Goal: Find specific page/section: Find specific page/section

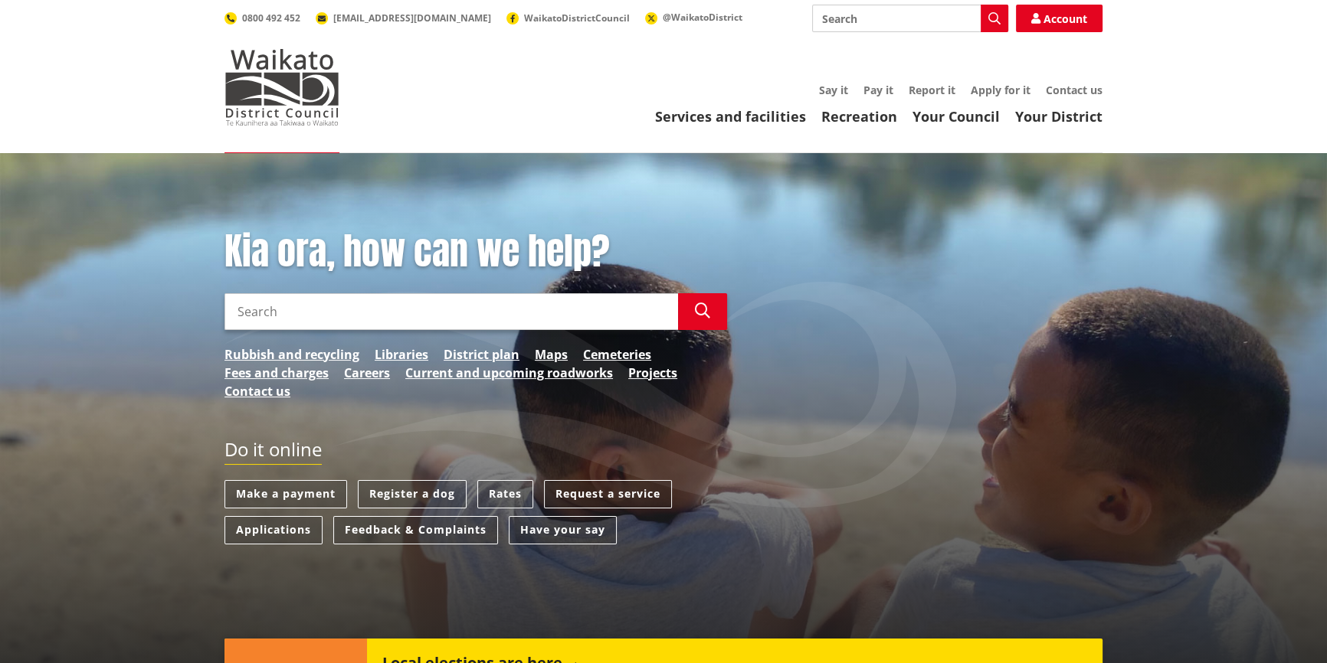
click at [307, 356] on link "Rubbish and recycling" at bounding box center [291, 354] width 135 height 18
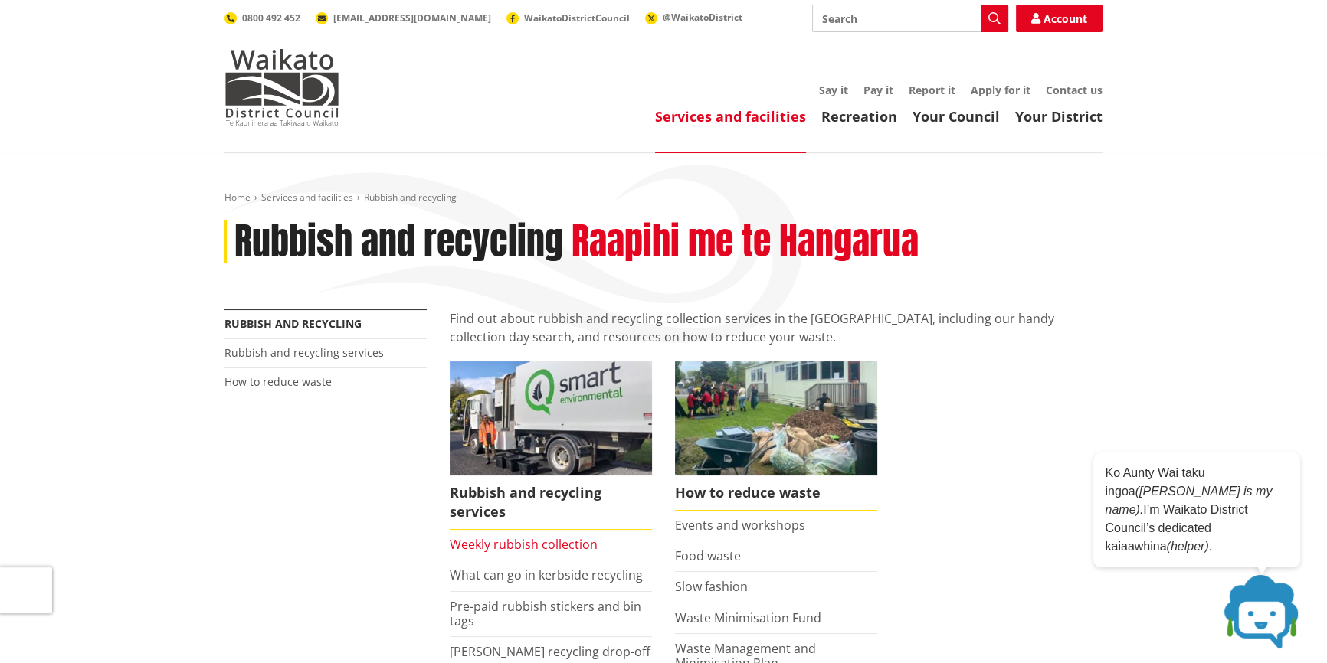
click at [502, 548] on link "Weekly rubbish collection" at bounding box center [524, 544] width 148 height 17
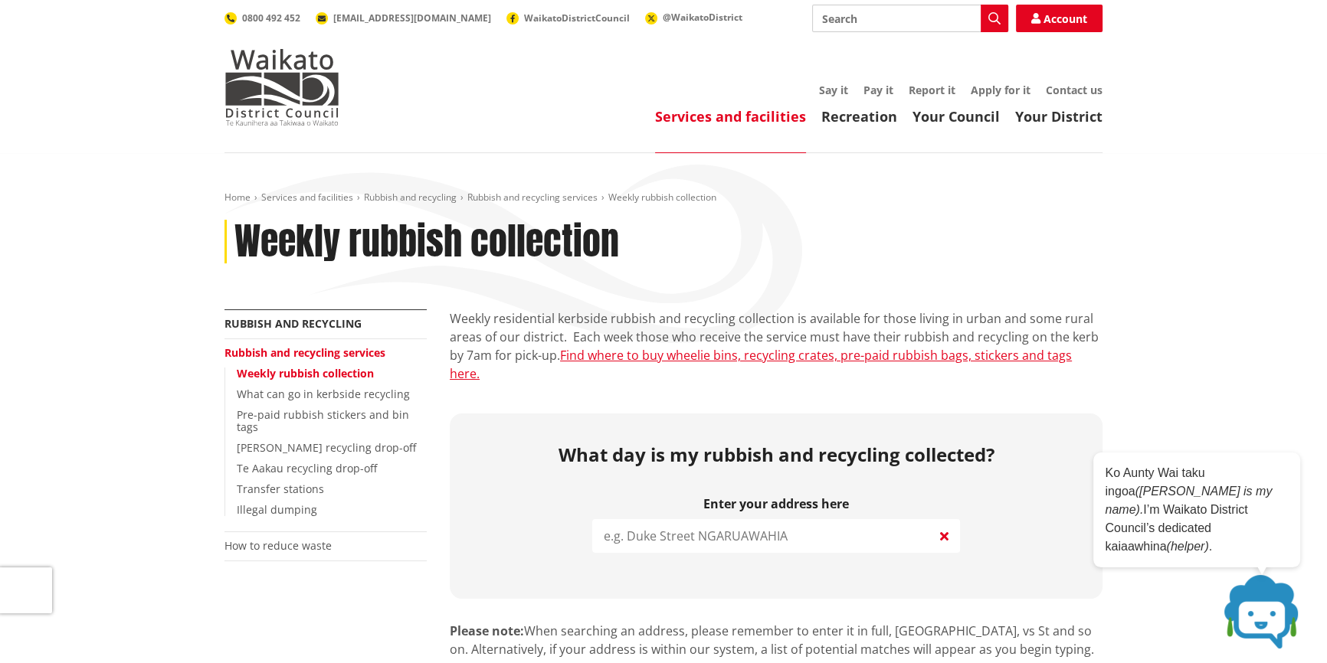
click at [712, 519] on input "search" at bounding box center [776, 536] width 368 height 34
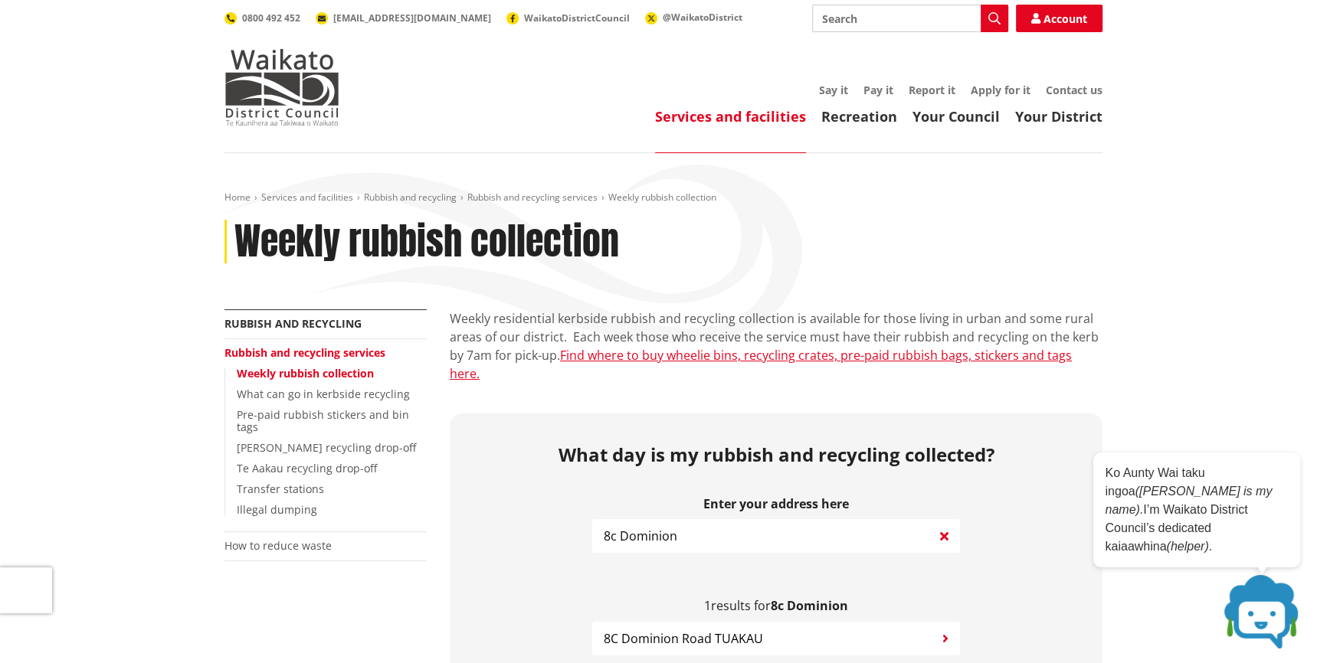
type input "8c Dominion"
click at [637, 630] on span "8C Dominion Road TUAKAU" at bounding box center [683, 639] width 159 height 18
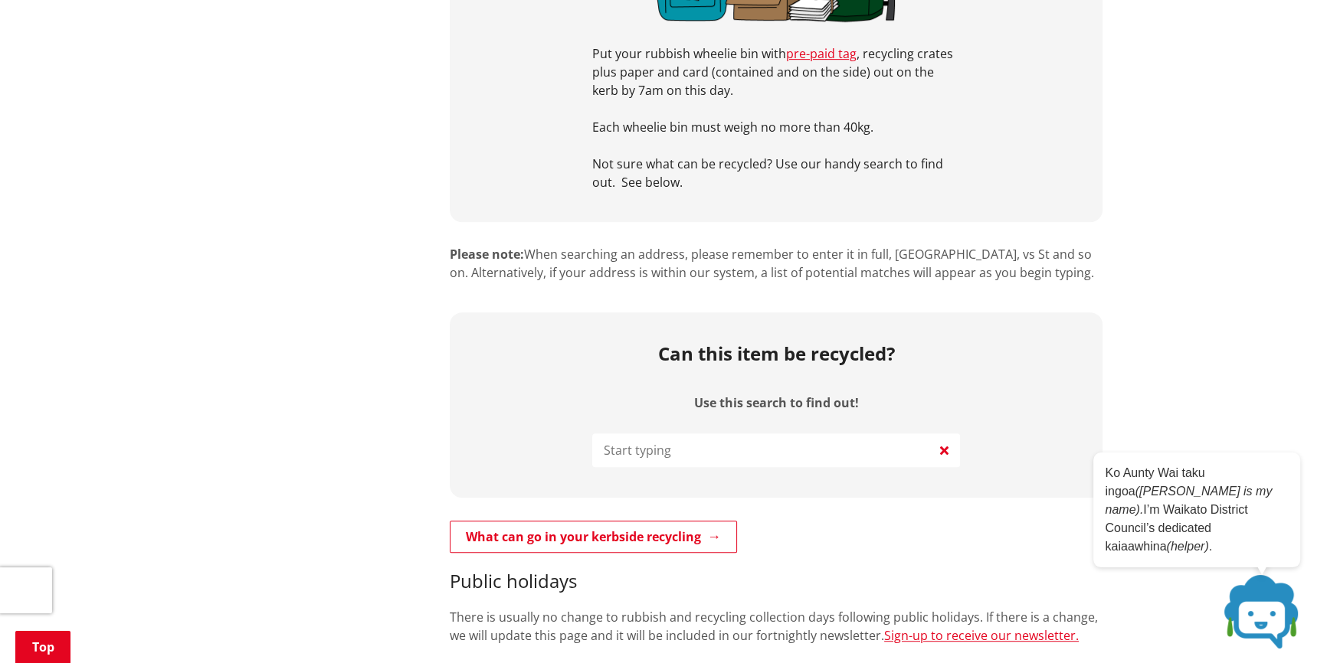
scroll to position [905, 0]
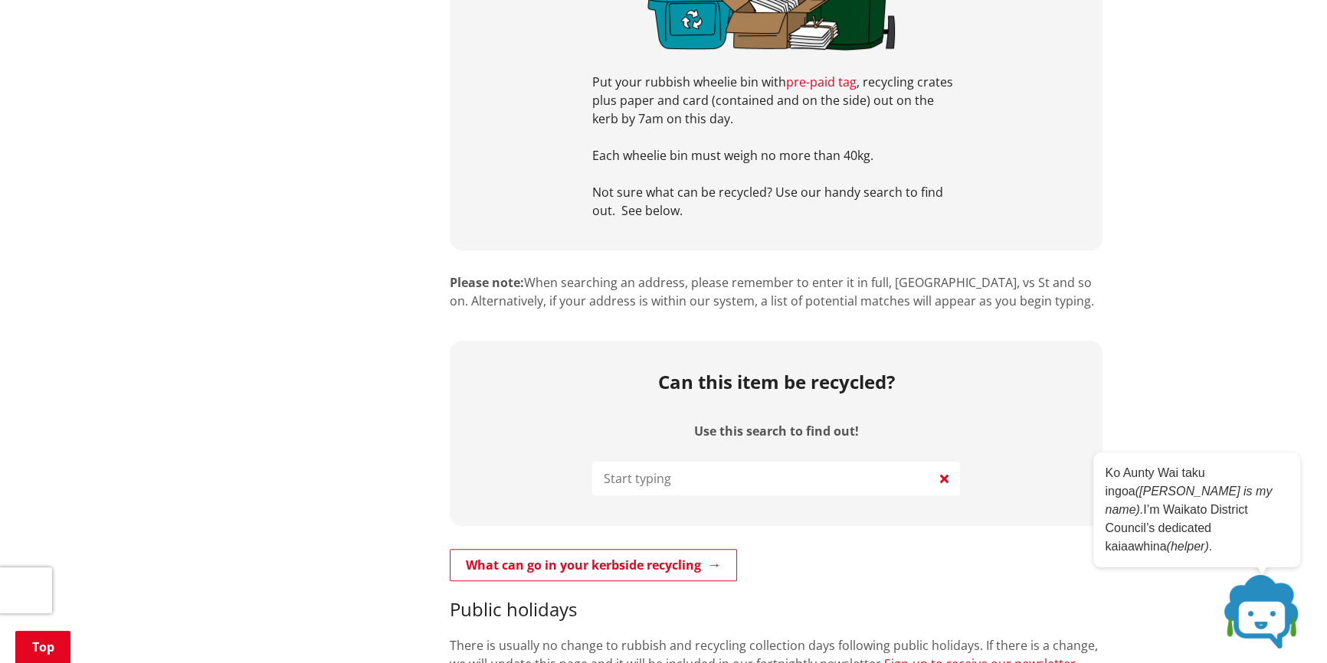
click at [812, 74] on link "pre-paid tag" at bounding box center [821, 82] width 70 height 17
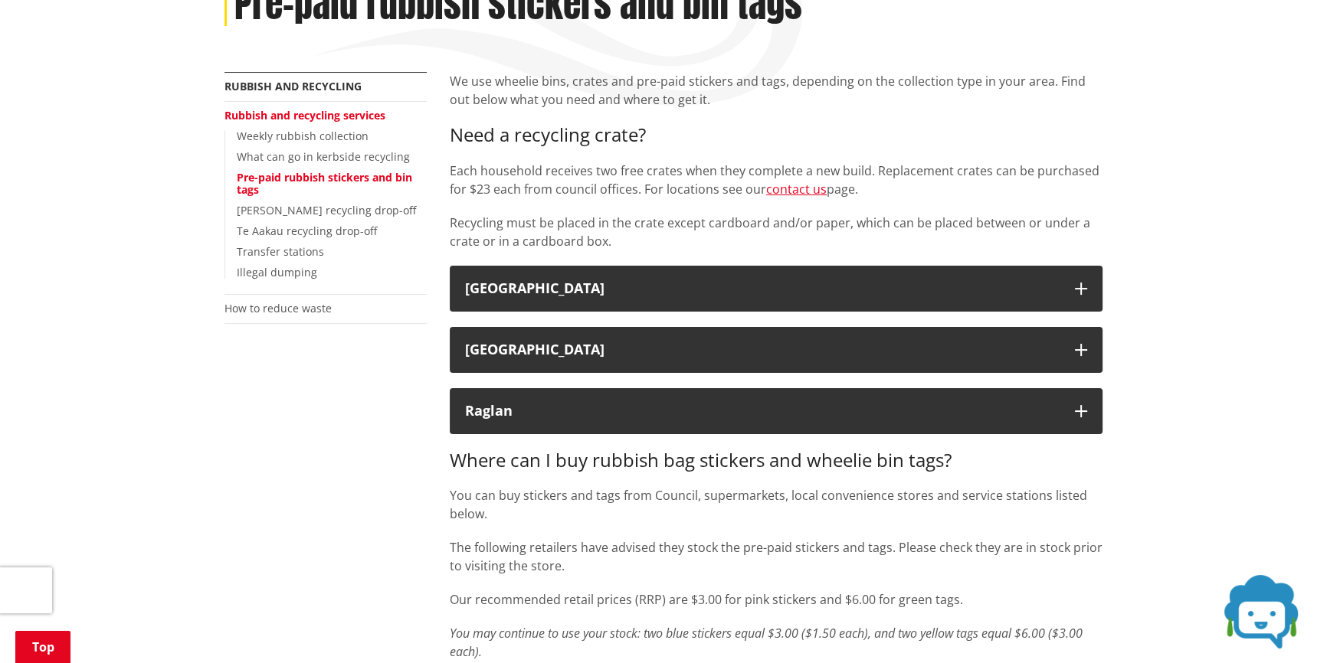
scroll to position [278, 0]
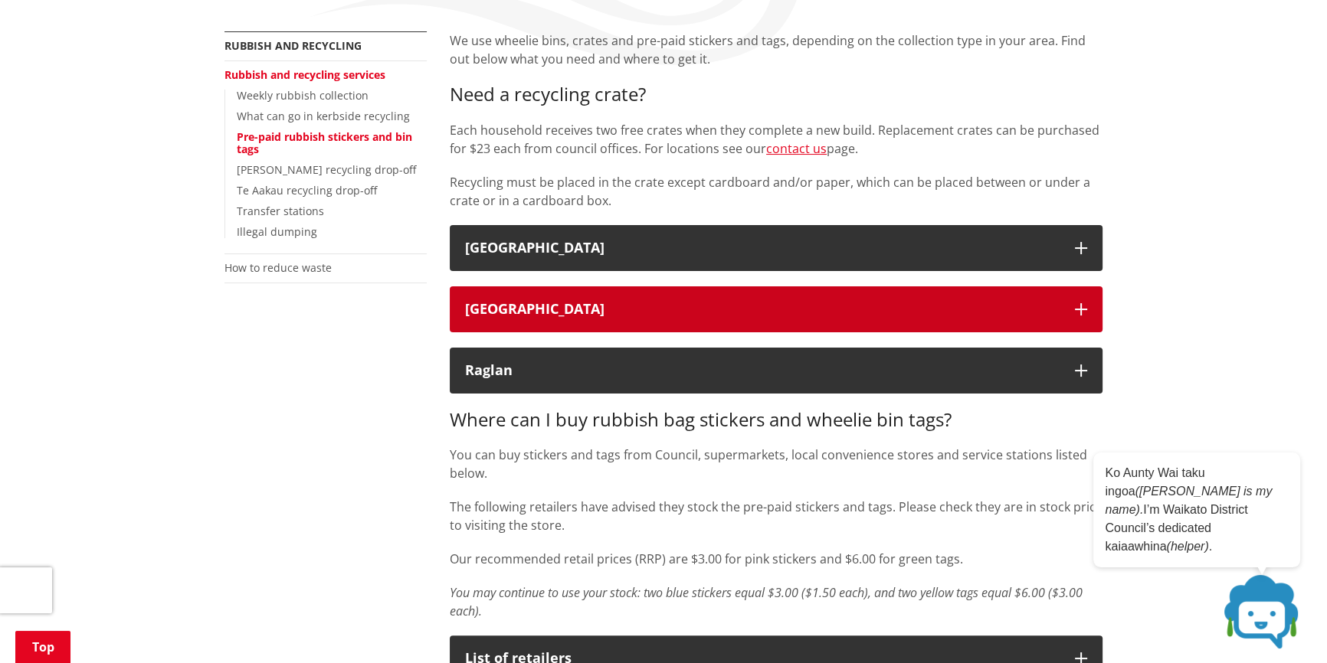
click at [1075, 305] on icon "button" at bounding box center [1081, 309] width 12 height 12
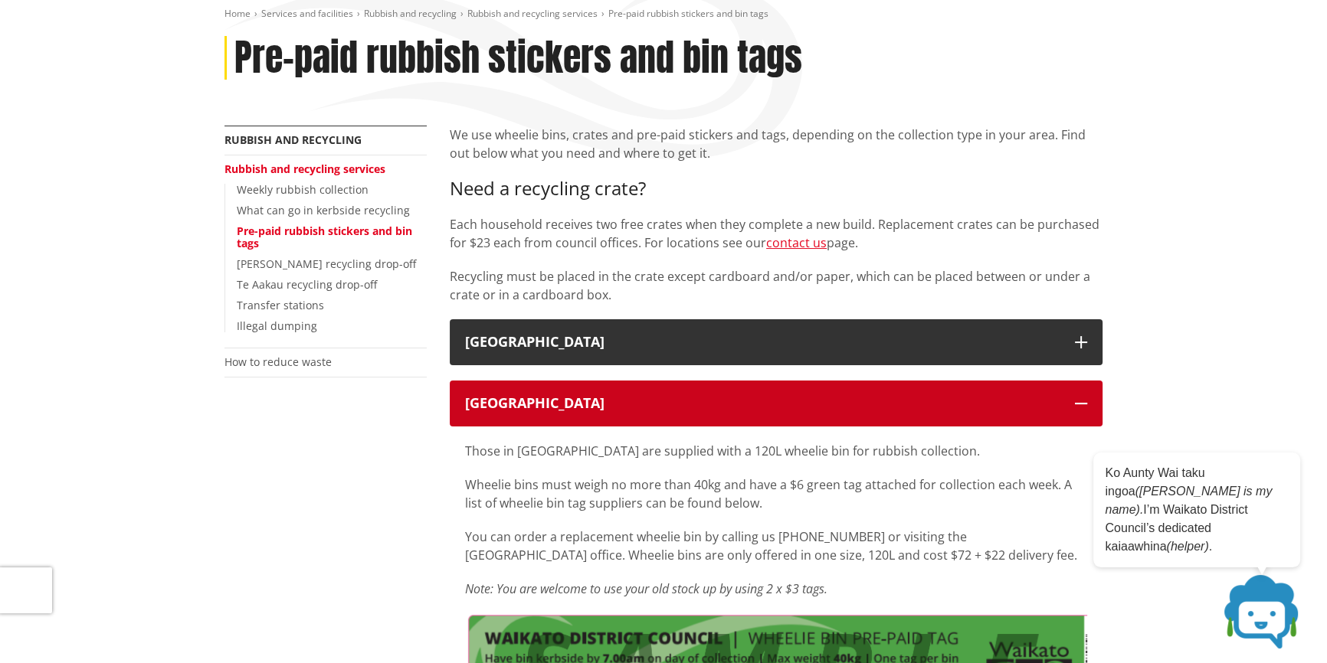
scroll to position [0, 0]
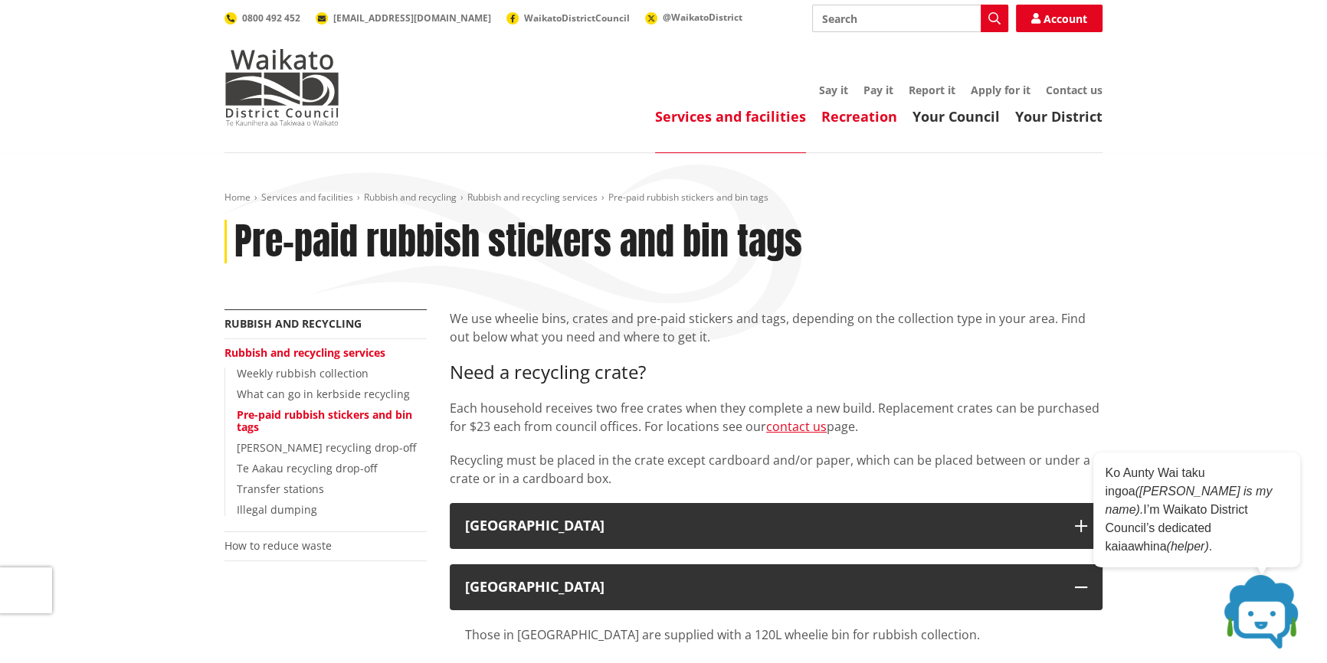
click at [851, 121] on link "Recreation" at bounding box center [859, 116] width 76 height 18
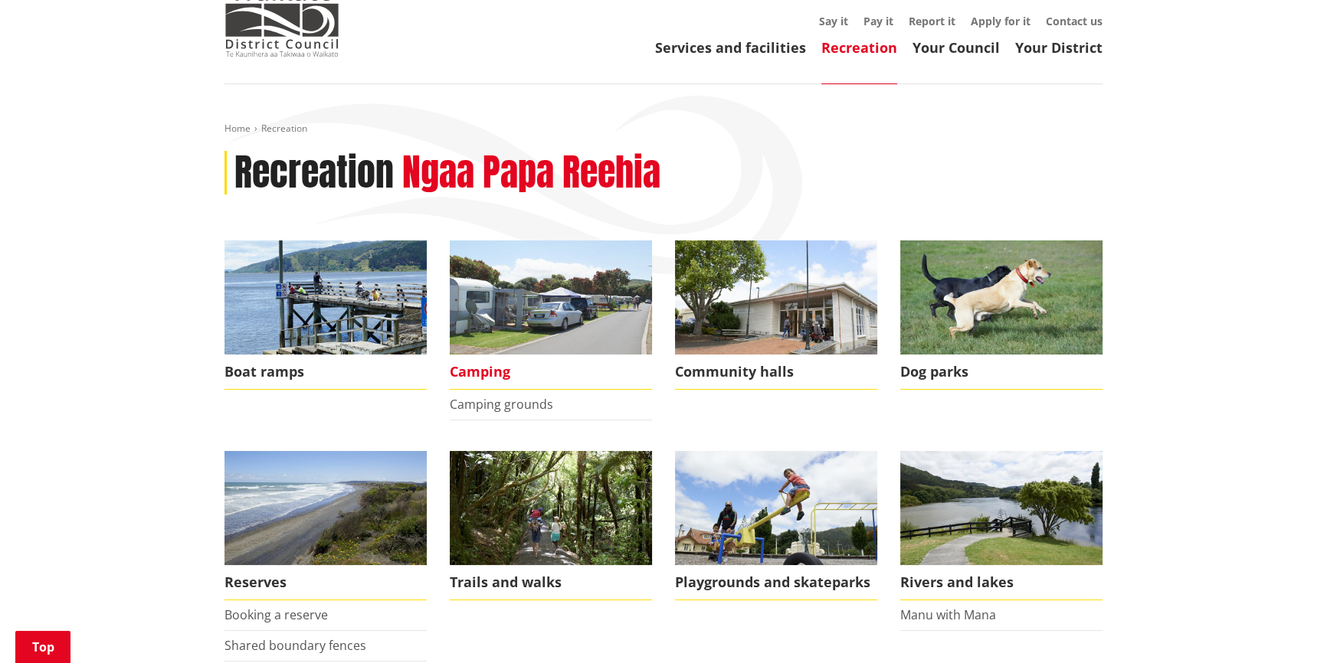
scroll to position [278, 0]
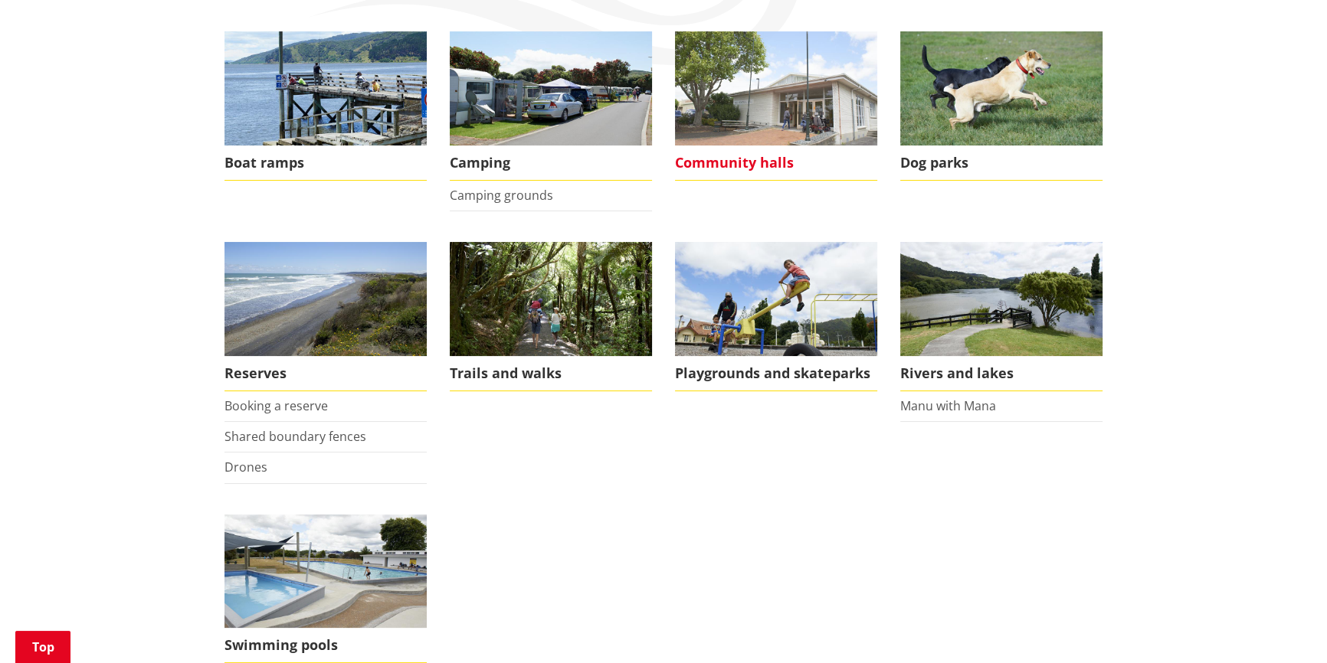
click at [779, 141] on img at bounding box center [776, 88] width 202 height 114
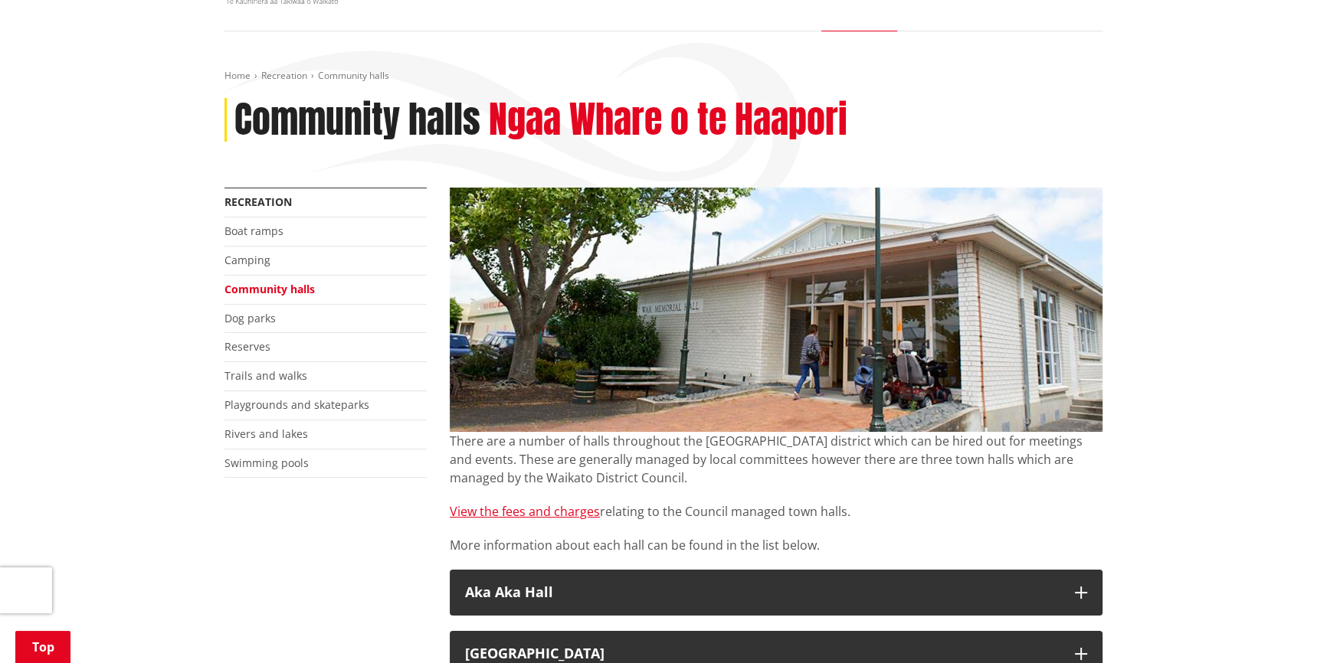
scroll to position [417, 0]
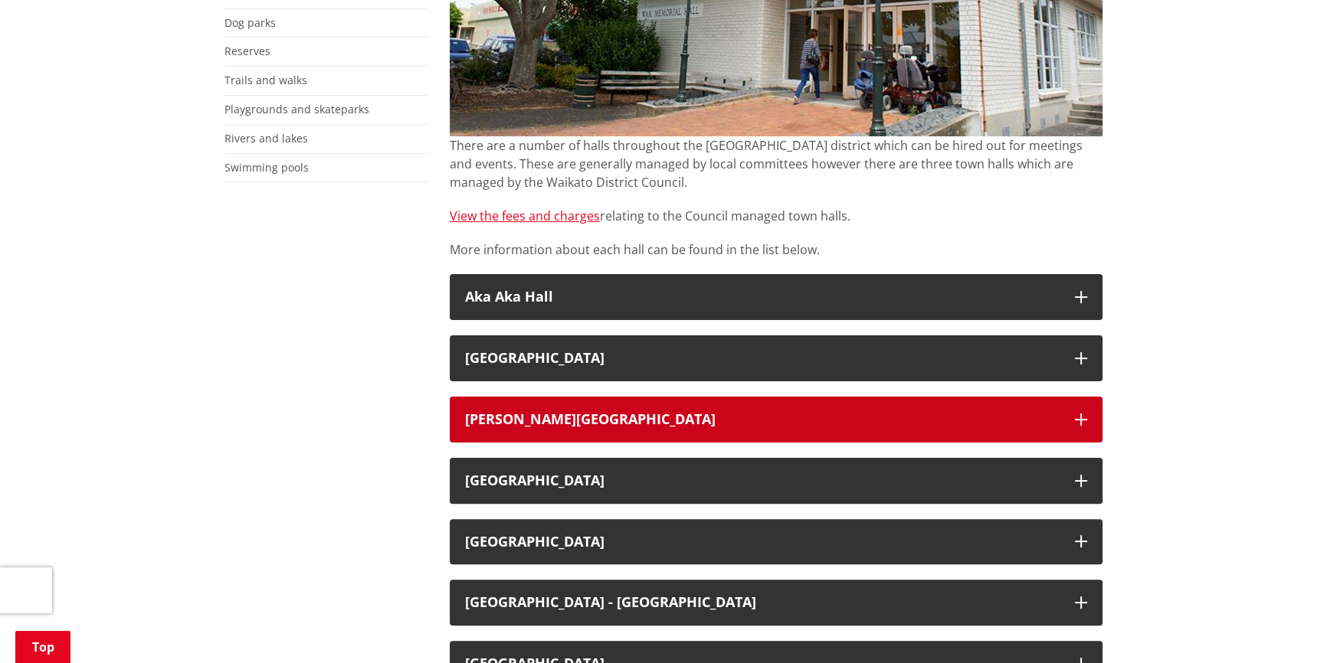
click at [598, 417] on div "[PERSON_NAME][GEOGRAPHIC_DATA]" at bounding box center [762, 419] width 594 height 15
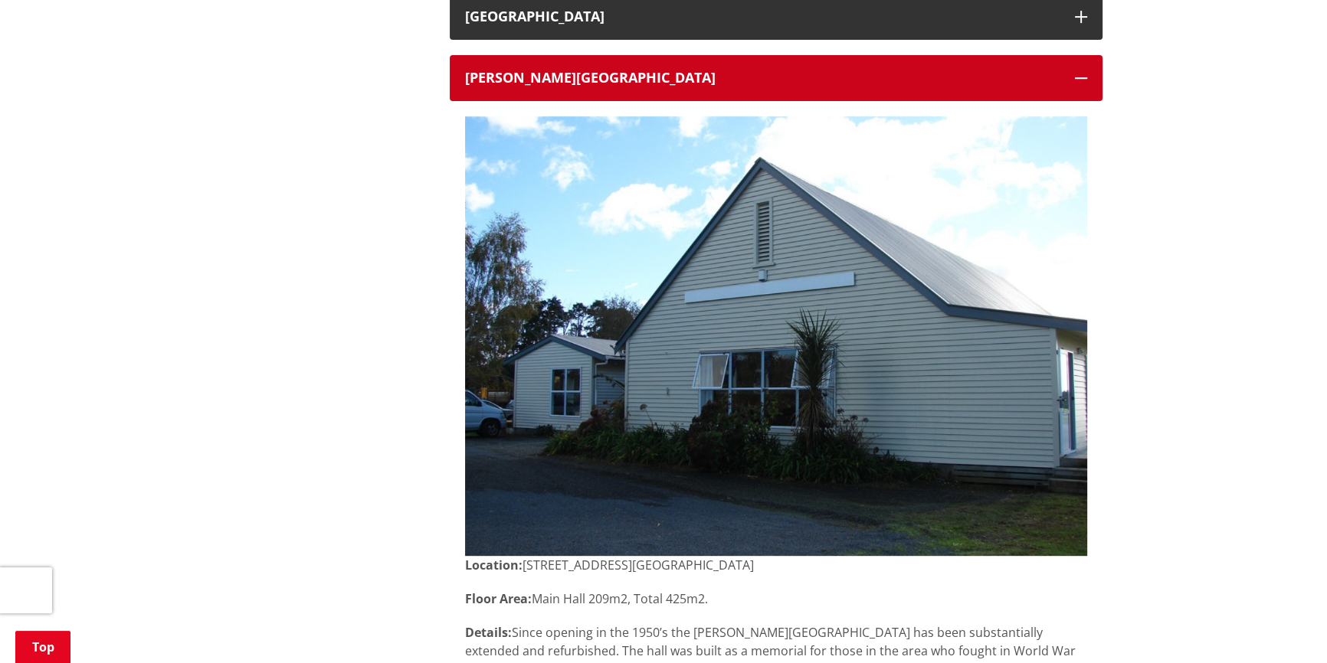
scroll to position [557, 0]
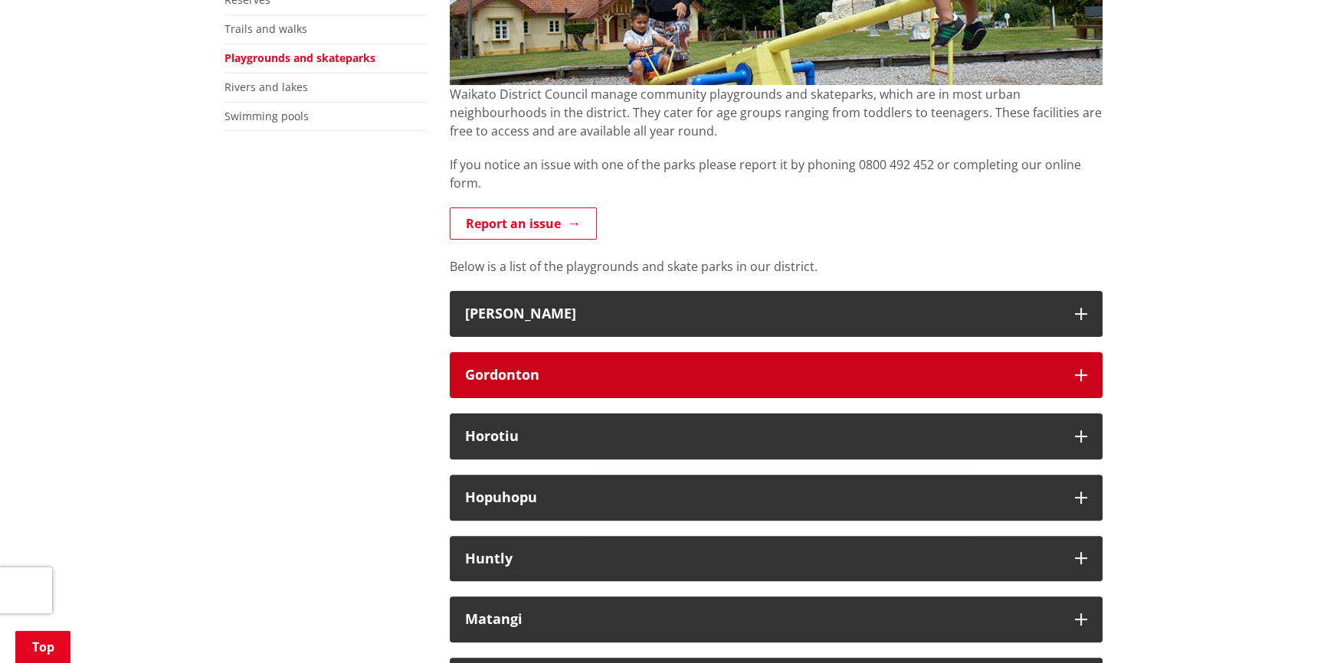
scroll to position [487, 0]
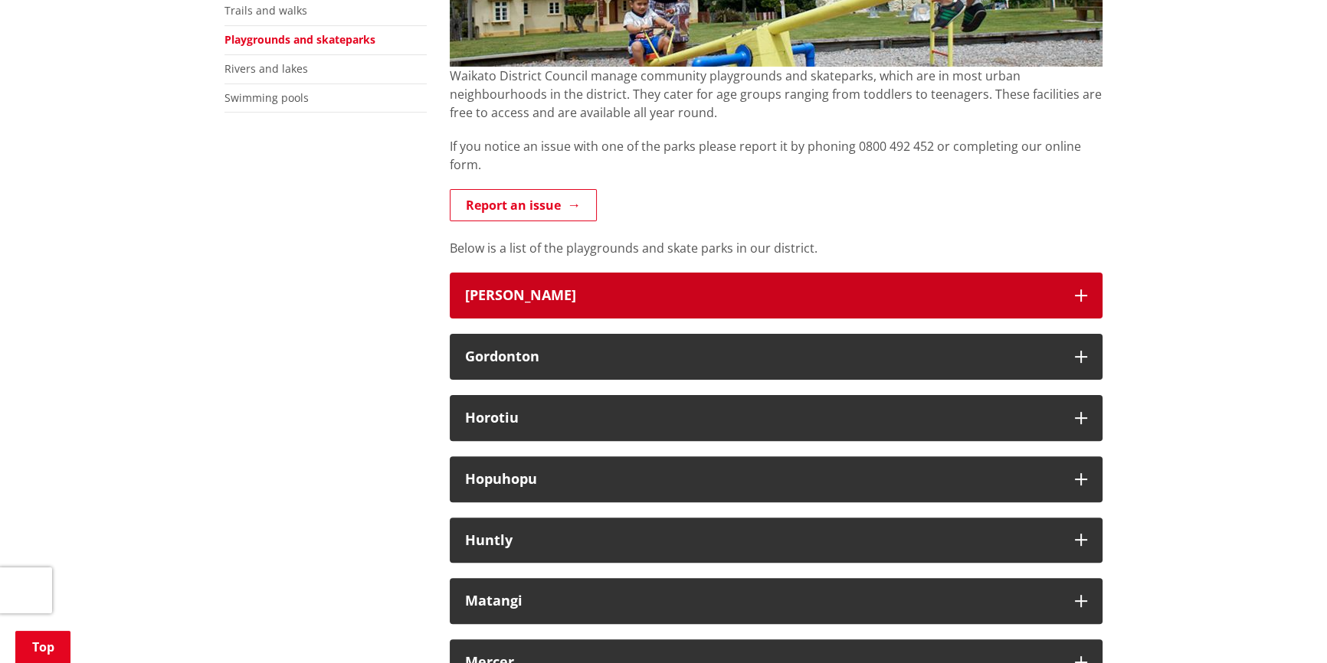
drag, startPoint x: 1071, startPoint y: 296, endPoint x: 381, endPoint y: 210, distance: 695.5
click at [1071, 296] on button "[PERSON_NAME]" at bounding box center [776, 296] width 653 height 46
